Goal: Task Accomplishment & Management: Use online tool/utility

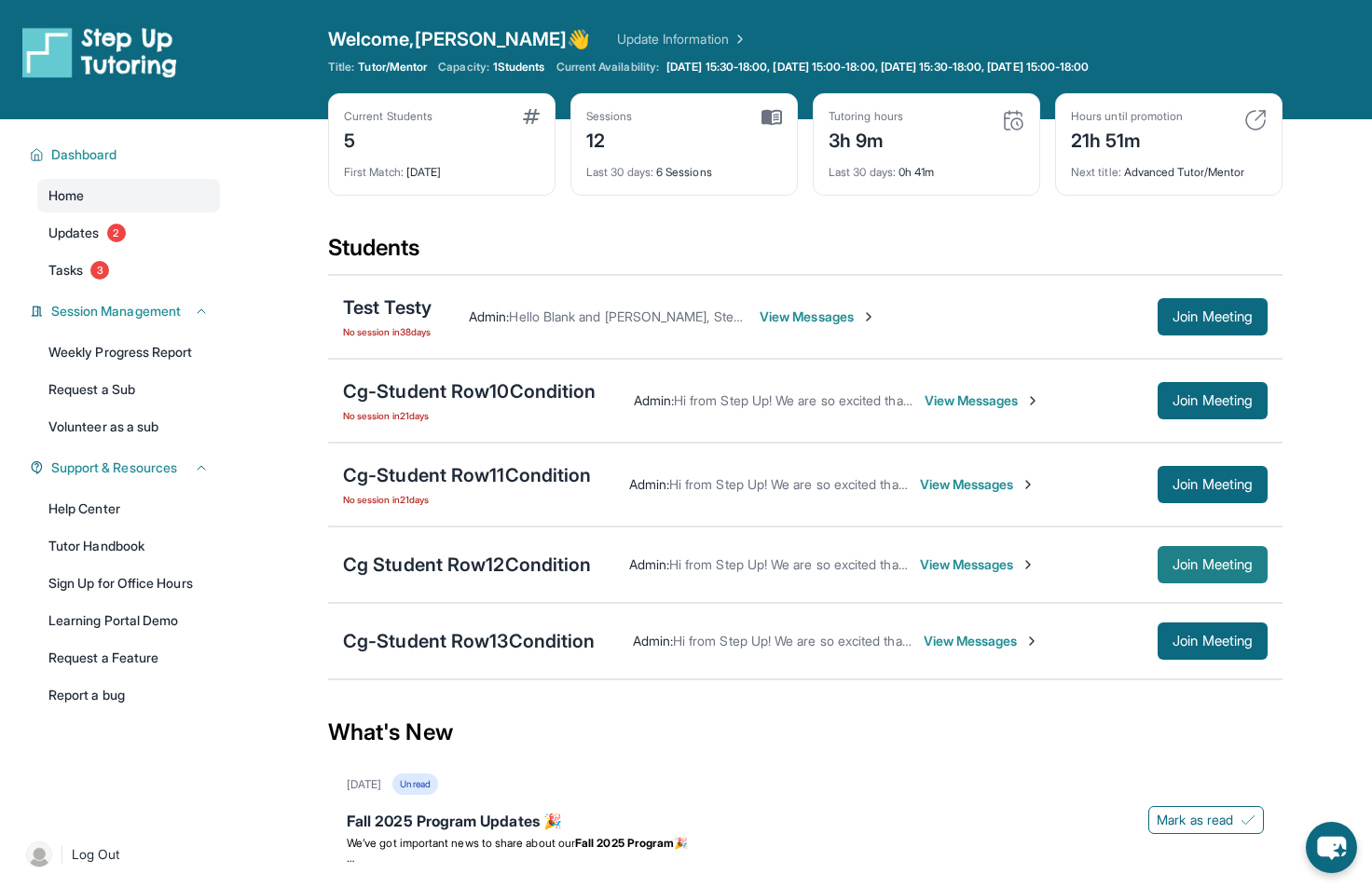
click at [1195, 559] on span "Join Meeting" at bounding box center [1213, 564] width 80 height 11
click at [1216, 659] on div "Cg-Student Row13Condition Admin : Hi from Step Up! We are so excited that you a…" at bounding box center [806, 640] width 955 height 77
click at [1200, 643] on span "Join Meeting" at bounding box center [1213, 641] width 80 height 11
click at [1185, 395] on span "Join Meeting" at bounding box center [1213, 400] width 80 height 11
